Goal: Task Accomplishment & Management: Complete application form

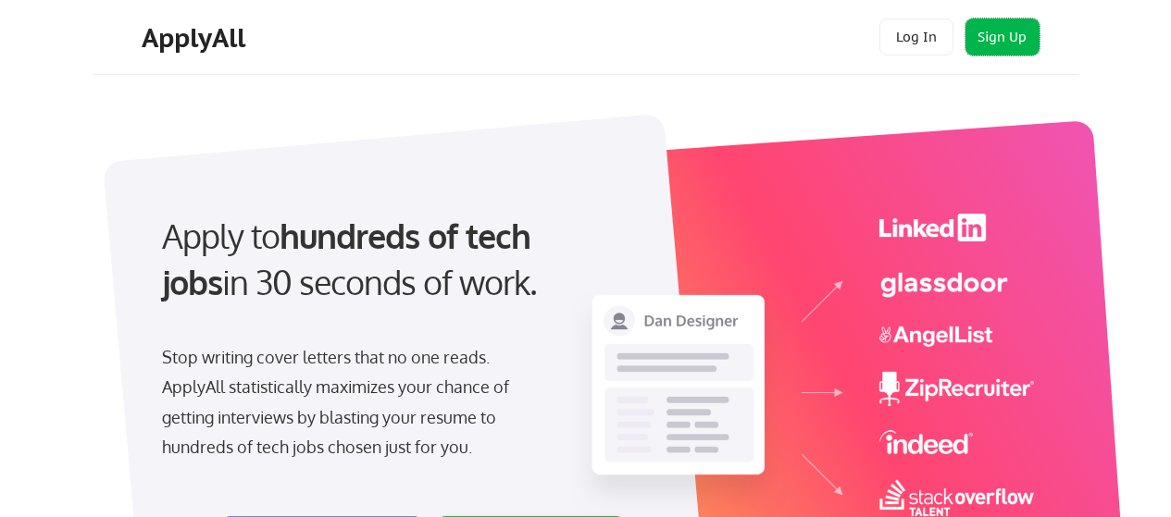
click at [996, 50] on button "Sign Up" at bounding box center [1003, 37] width 74 height 37
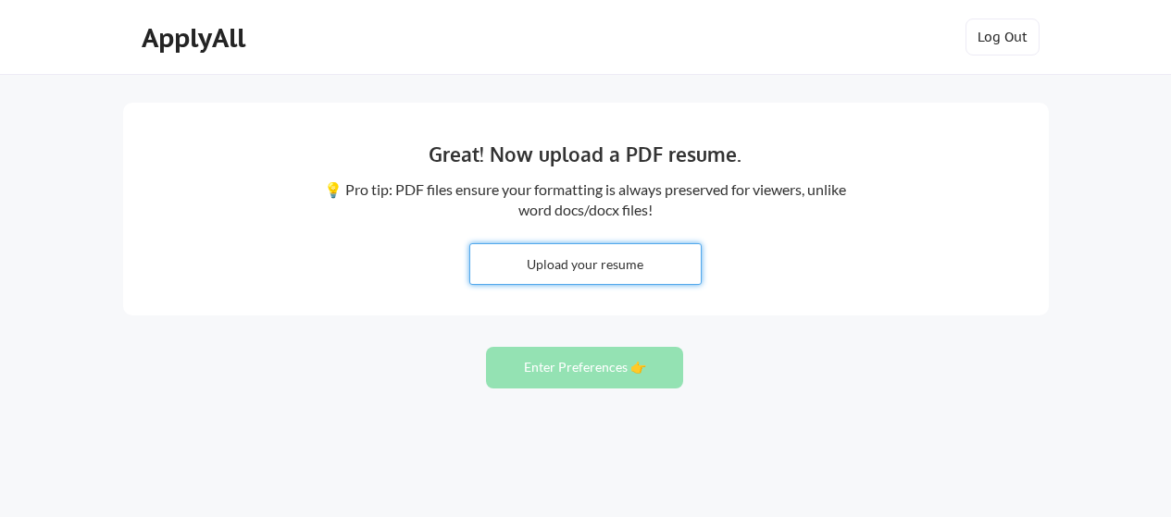
click at [591, 257] on input "file" at bounding box center [585, 264] width 231 height 40
type input "C:\fakepath\CV_Daniel Wege_PSM_EN_v01.pdf"
click at [594, 363] on button "Enter Preferences 👉" at bounding box center [584, 368] width 197 height 42
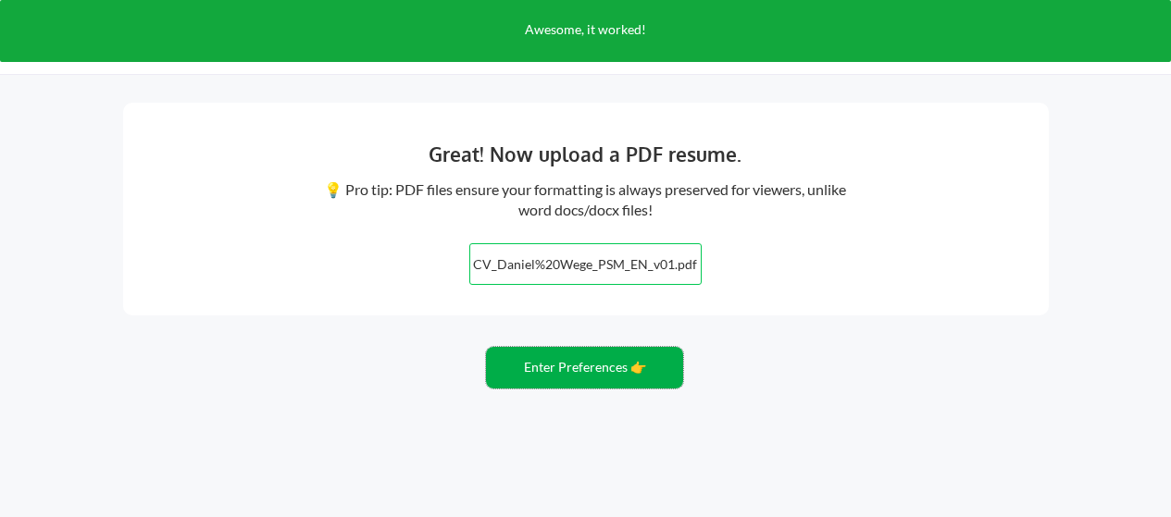
click at [594, 363] on button "Enter Preferences 👉" at bounding box center [584, 368] width 197 height 42
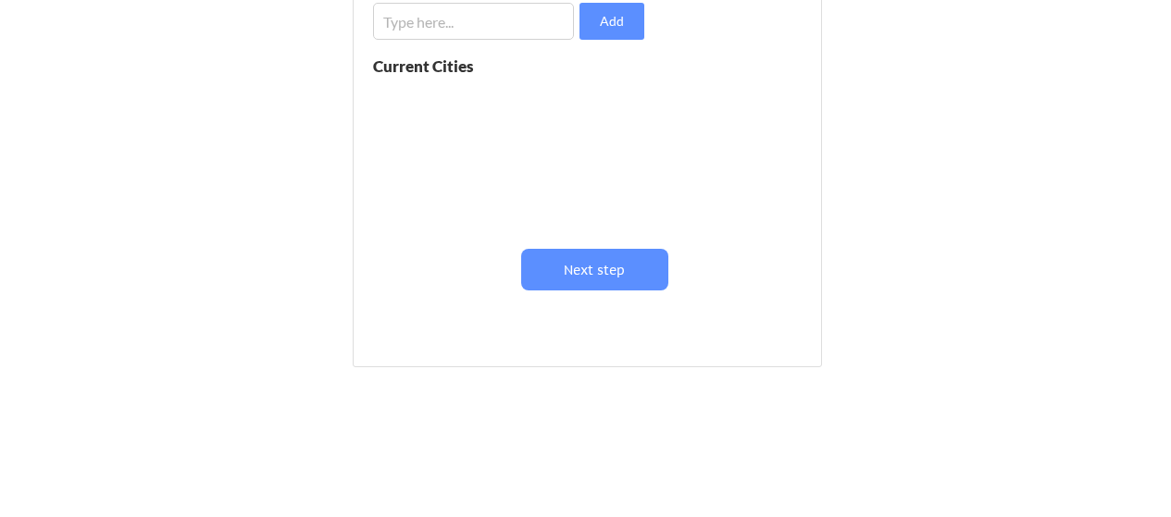
scroll to position [185, 0]
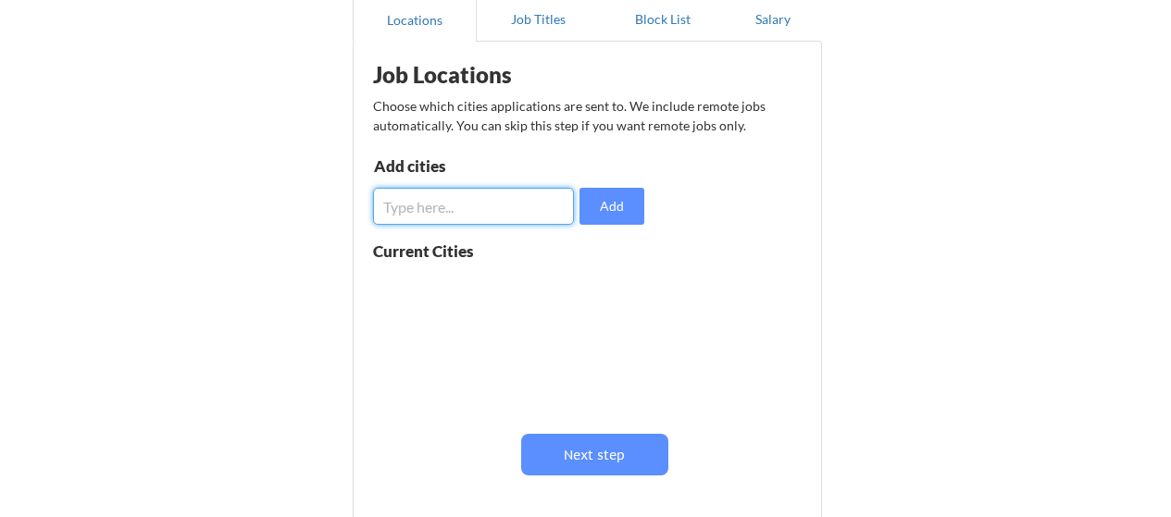
click at [526, 211] on input "input" at bounding box center [473, 206] width 201 height 37
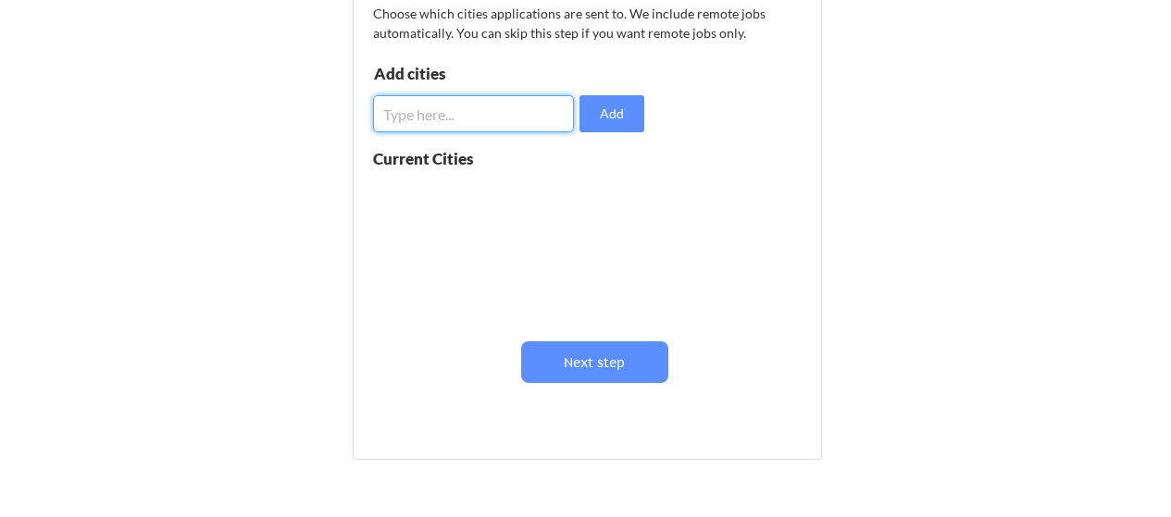
scroll to position [370, 0]
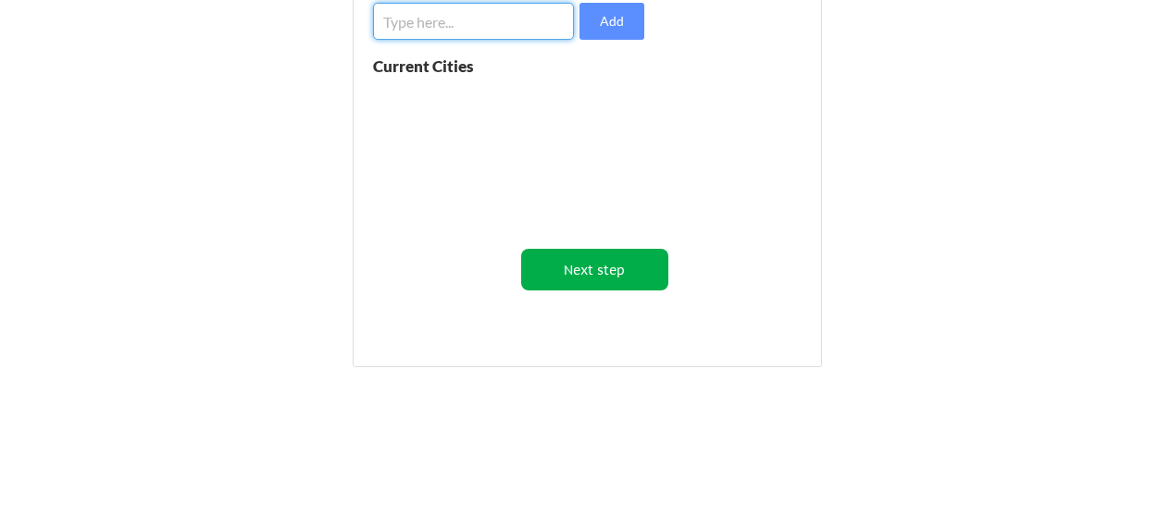
click at [585, 274] on button "Next step" at bounding box center [594, 270] width 147 height 42
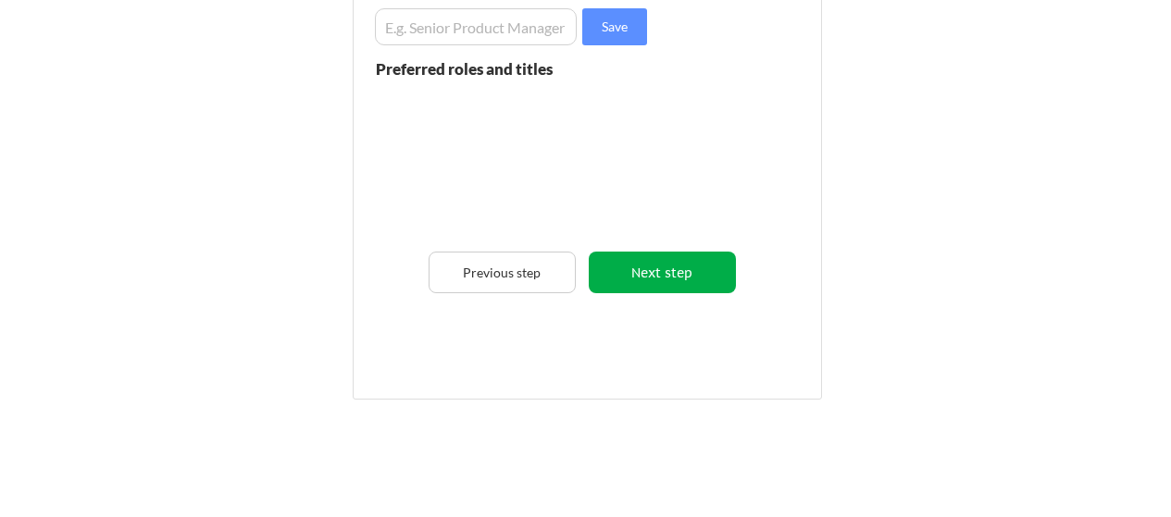
click at [721, 276] on button "Next step" at bounding box center [662, 273] width 147 height 42
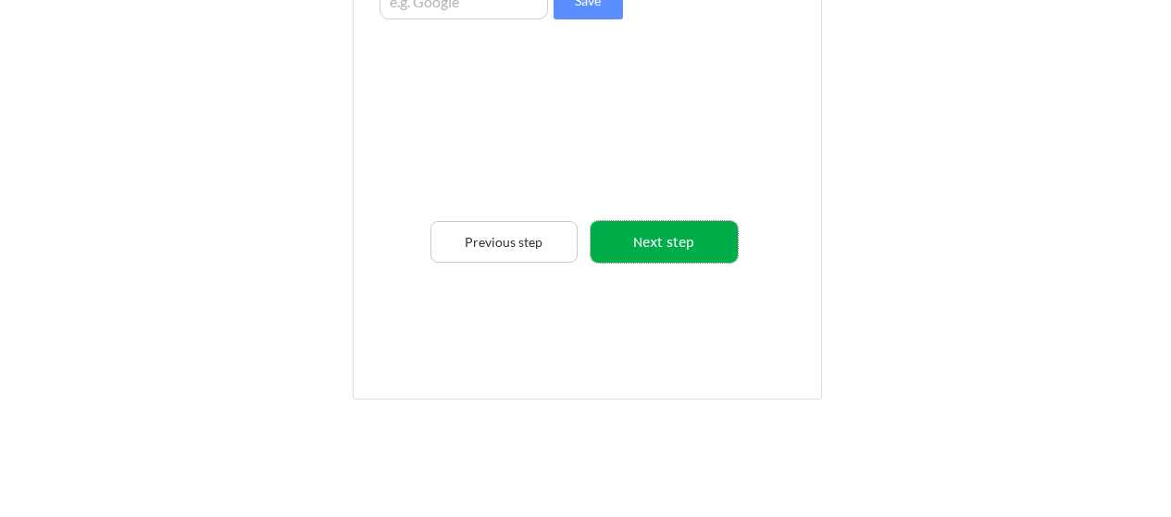
click at [652, 234] on button "Next step" at bounding box center [664, 242] width 147 height 42
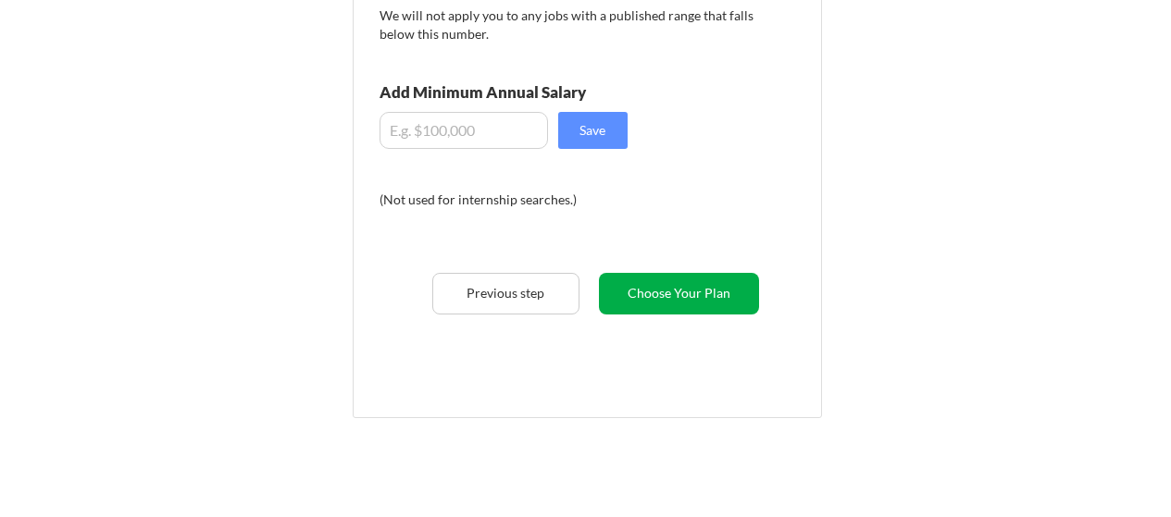
click at [664, 283] on button "Choose Your Plan" at bounding box center [679, 294] width 160 height 42
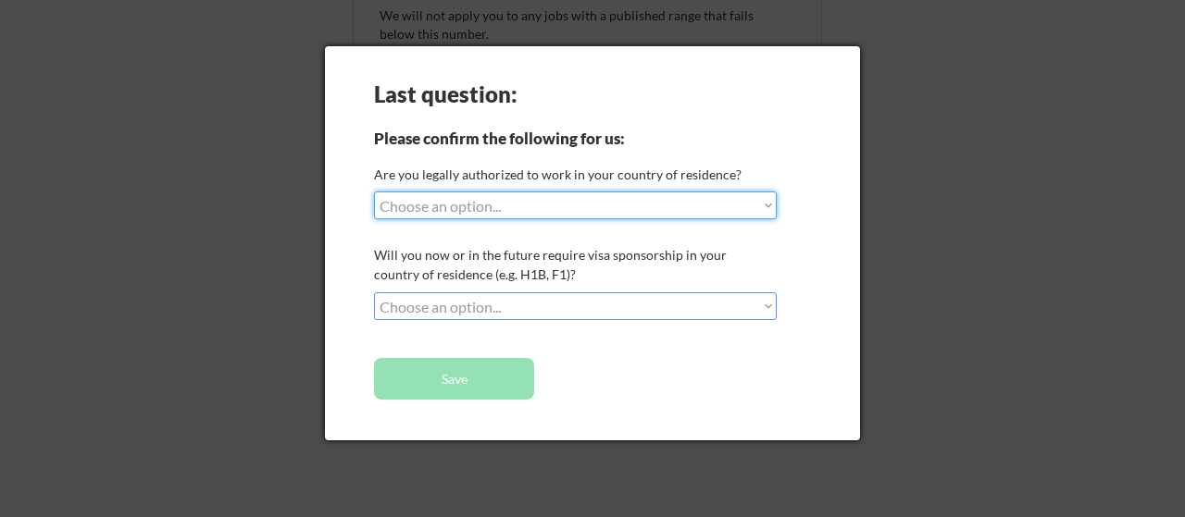
click at [666, 199] on select "Choose an option... Yes, I am a [DEMOGRAPHIC_DATA] Citizen Yes, I am a [DEMOGRA…" at bounding box center [575, 206] width 403 height 28
click at [807, 164] on div "Last question: Please confirm the following for us: Are you legally authorized …" at bounding box center [592, 243] width 535 height 394
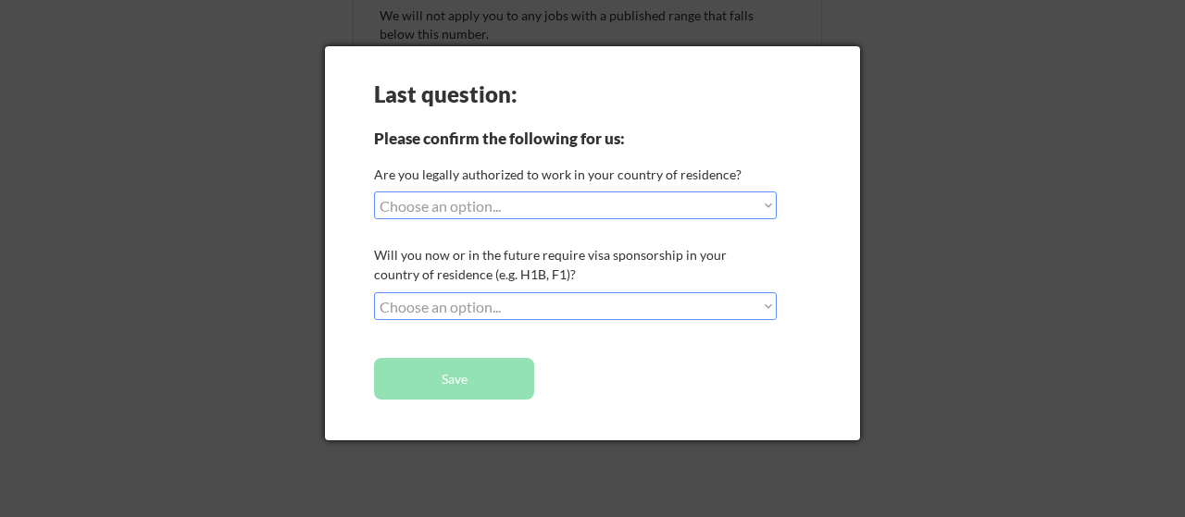
click at [893, 185] on div at bounding box center [592, 258] width 1185 height 517
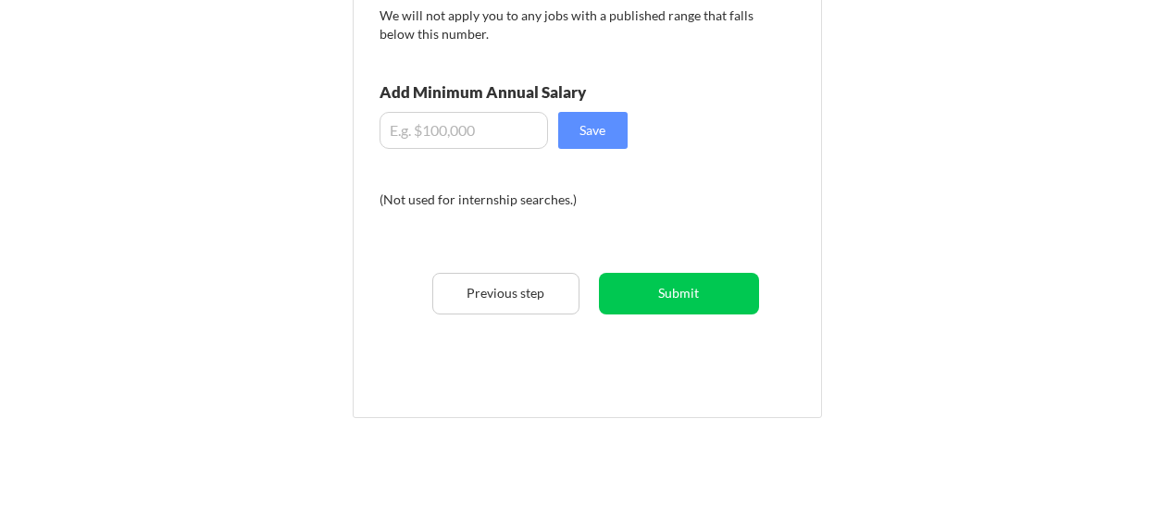
scroll to position [0, 0]
